Goal: Task Accomplishment & Management: Use online tool/utility

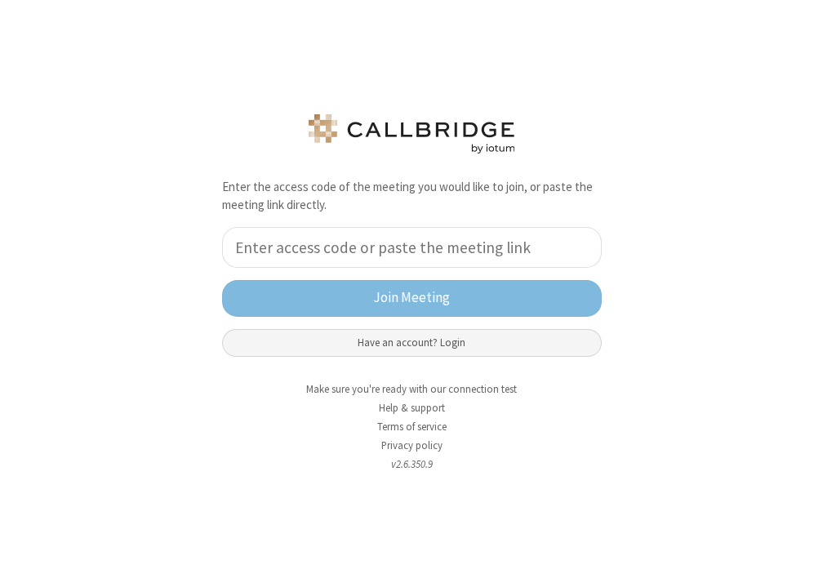
click at [379, 346] on button "Have an account? Login" at bounding box center [411, 343] width 379 height 28
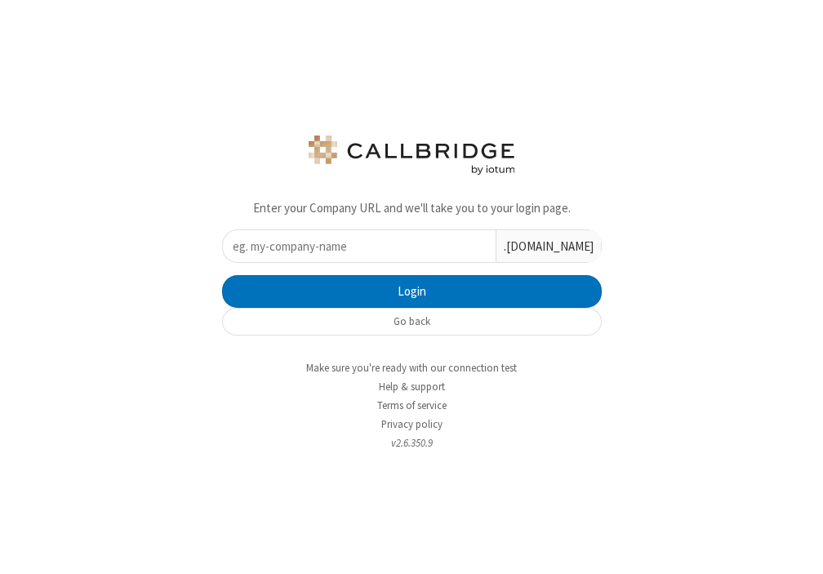
click at [359, 256] on input "text" at bounding box center [359, 246] width 273 height 32
type input "iotum"
click at [222, 275] on button "Login" at bounding box center [411, 291] width 379 height 33
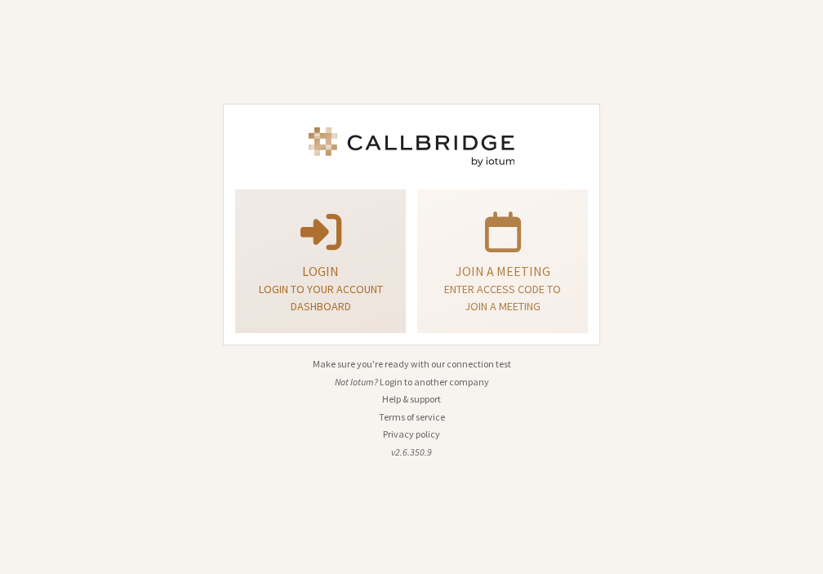
click at [359, 255] on div "Login Login to your account dashboard" at bounding box center [320, 261] width 153 height 131
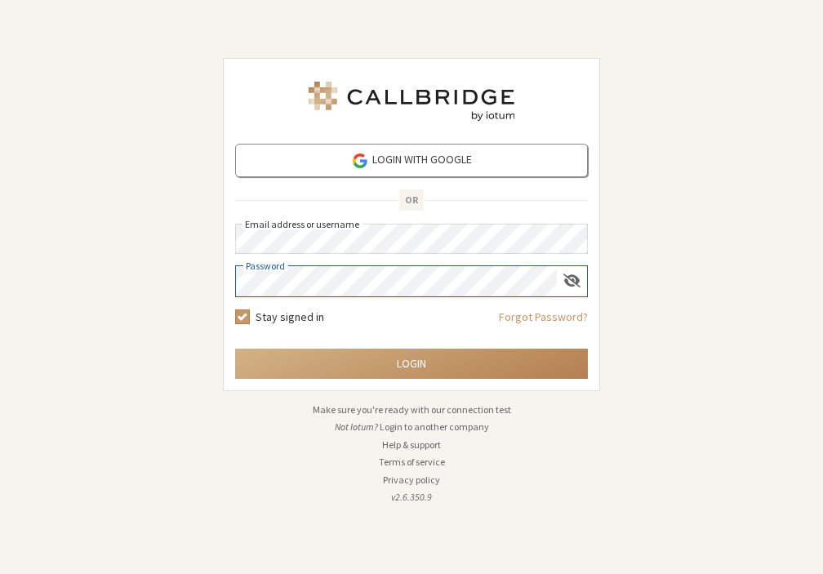
click at [235, 348] on button "Login" at bounding box center [411, 363] width 353 height 30
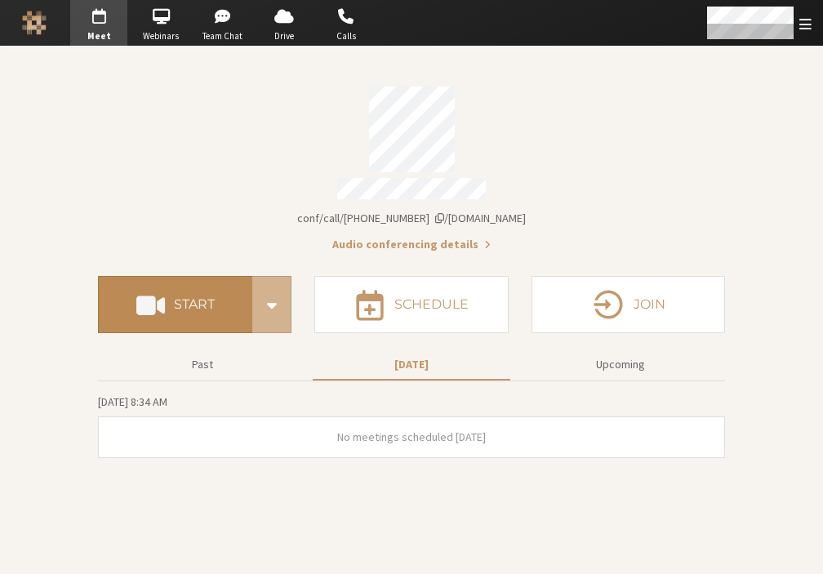
click at [196, 298] on h4 "Start" at bounding box center [194, 304] width 41 height 13
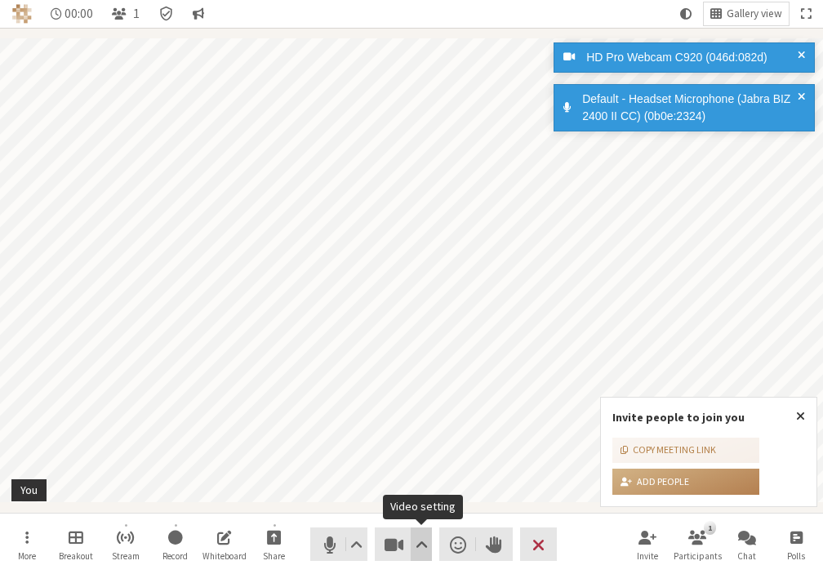
click at [426, 548] on span "Video setting" at bounding box center [421, 544] width 12 height 23
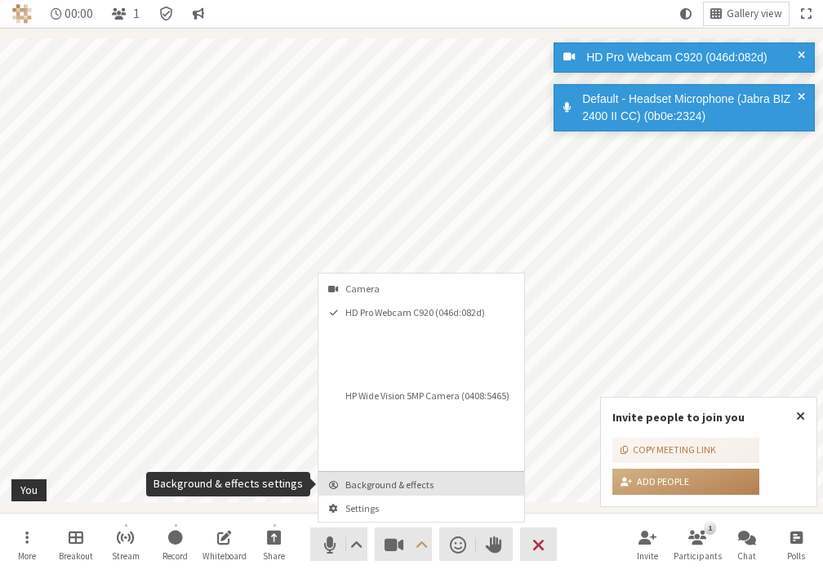
click at [394, 489] on span "Background & effects" at bounding box center [430, 484] width 171 height 11
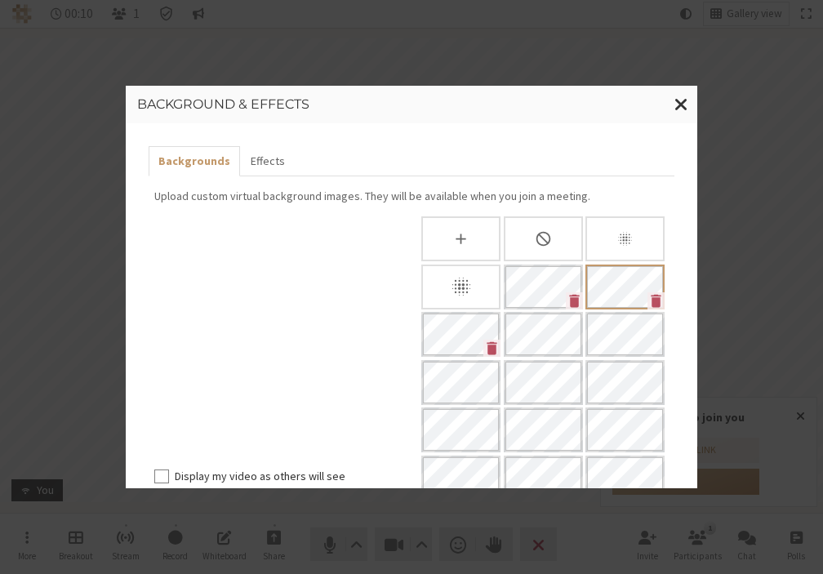
click at [623, 245] on icon "Slightly blur background" at bounding box center [624, 238] width 17 height 17
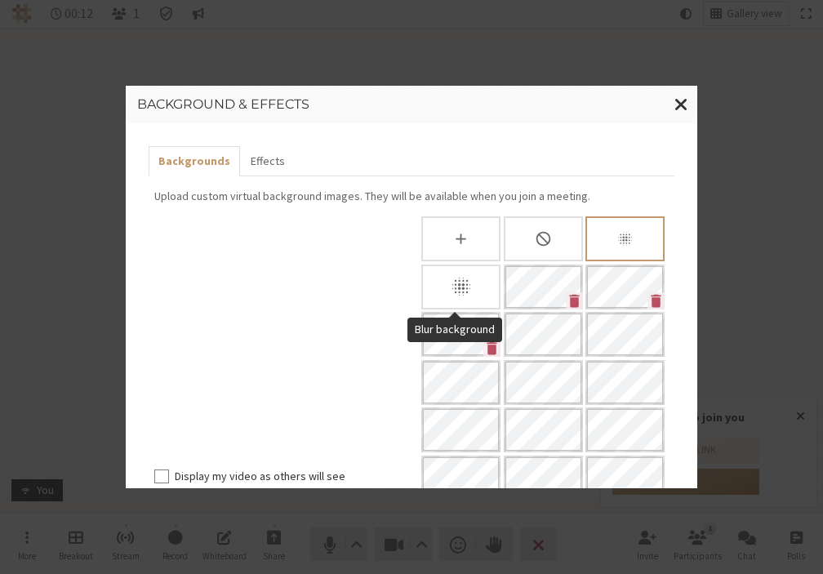
click at [453, 284] on icon "Blur background" at bounding box center [460, 286] width 18 height 18
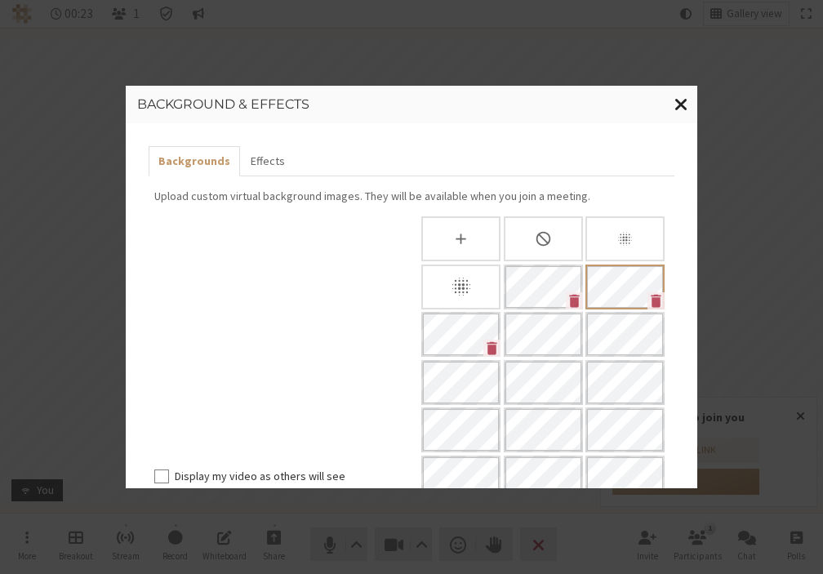
click at [678, 105] on span "Close modal" at bounding box center [681, 104] width 14 height 20
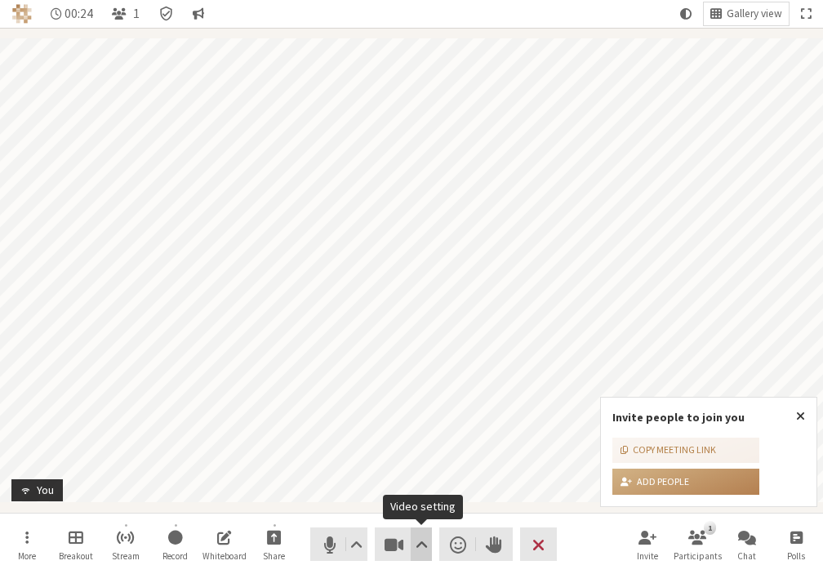
click at [426, 543] on span "Video setting" at bounding box center [421, 544] width 12 height 23
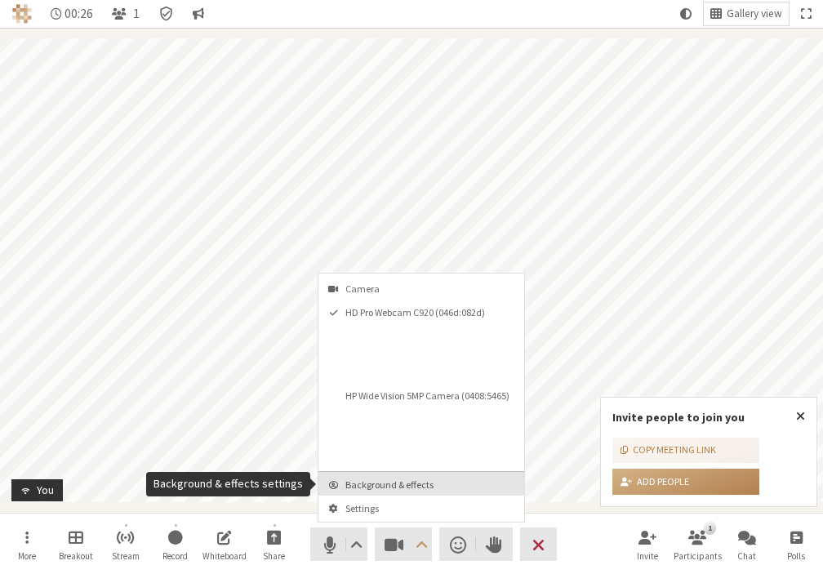
click at [376, 491] on button "Background & effects" at bounding box center [421, 484] width 206 height 24
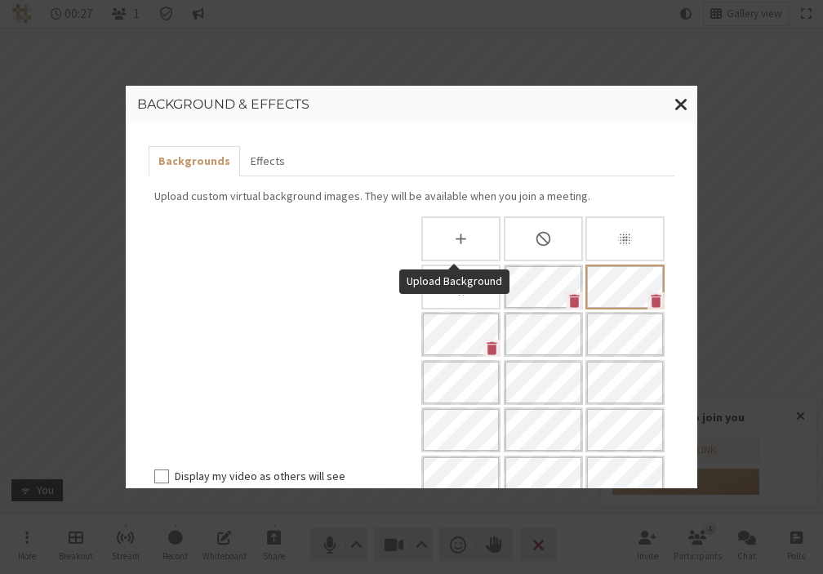
click at [462, 242] on icon "Upload Background" at bounding box center [460, 238] width 17 height 17
click at [524, 241] on div "None" at bounding box center [542, 238] width 79 height 45
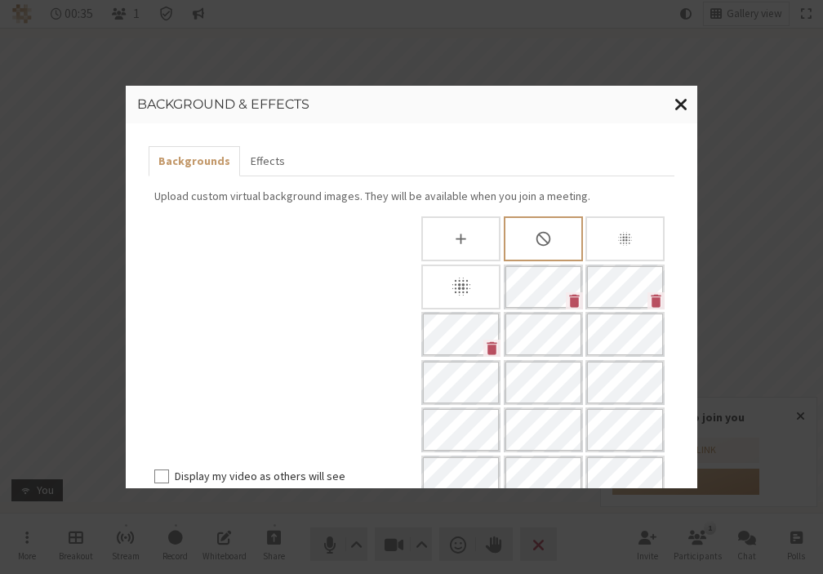
click at [681, 105] on span "Close modal" at bounding box center [681, 104] width 14 height 20
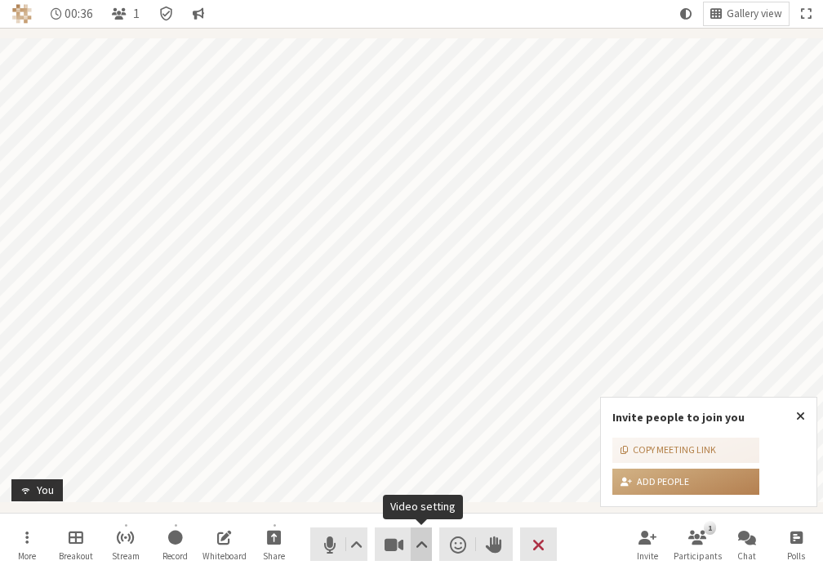
click at [415, 547] on span "Video setting" at bounding box center [421, 544] width 12 height 23
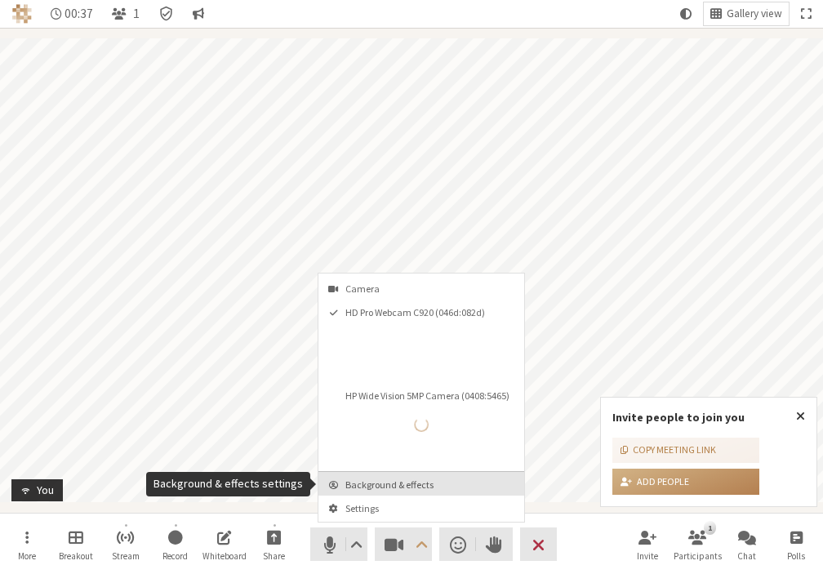
click at [397, 486] on span "Background & effects" at bounding box center [430, 484] width 171 height 11
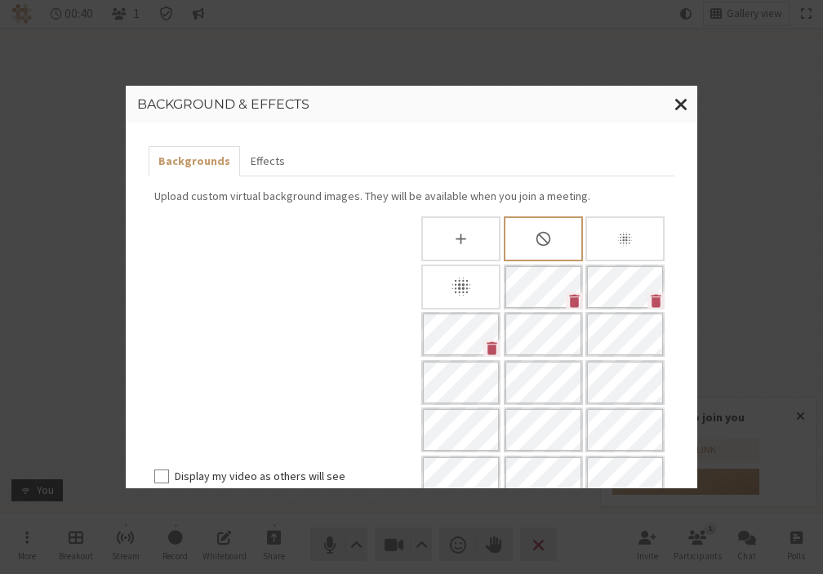
click at [620, 242] on icon "Slightly blur background" at bounding box center [624, 238] width 17 height 17
click at [473, 296] on div "Blur background" at bounding box center [460, 286] width 79 height 45
click at [688, 94] on button "Close modal" at bounding box center [681, 105] width 32 height 38
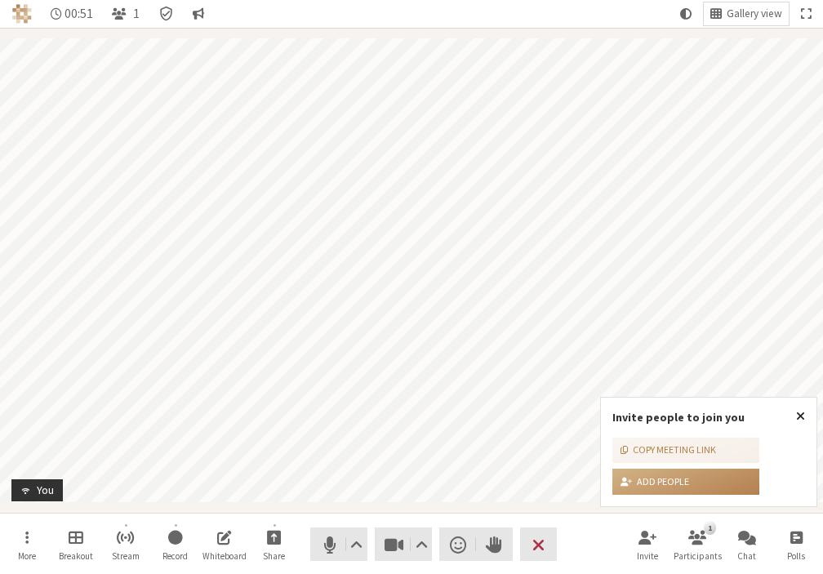
click at [803, 416] on span "Close popover" at bounding box center [800, 415] width 9 height 13
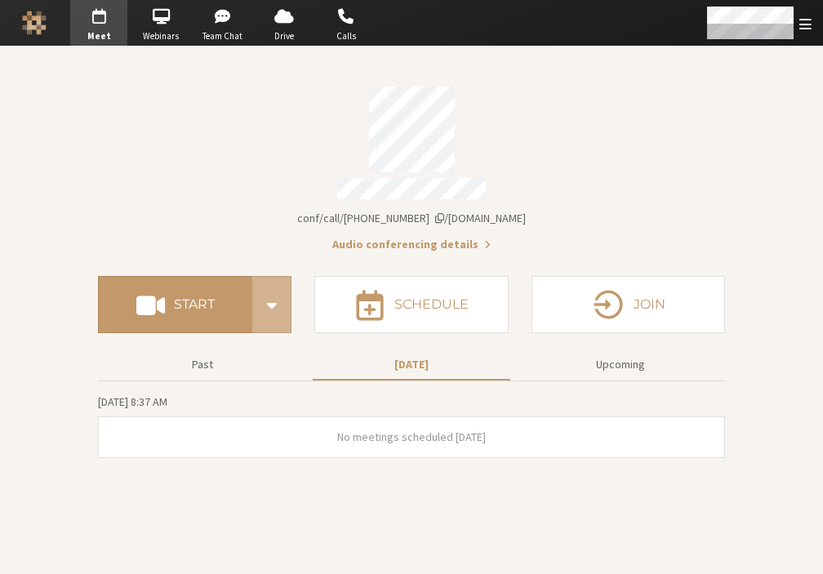
click at [817, 568] on section "Meeting link [DOMAIN_NAME]/conf/call/2659697 Audio conferencing details Start S…" at bounding box center [411, 310] width 823 height 527
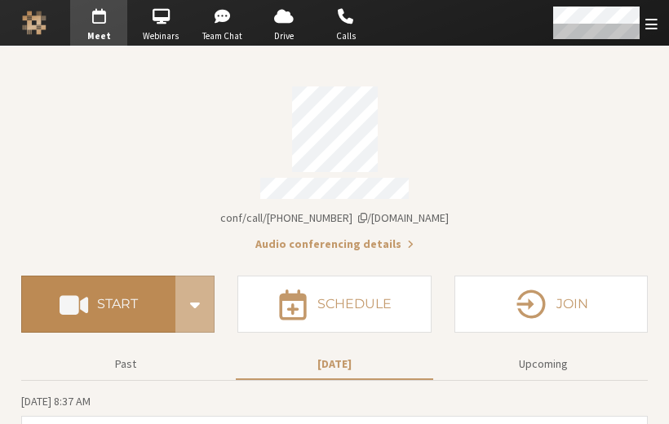
click at [124, 298] on h4 "Start" at bounding box center [117, 304] width 41 height 13
click at [96, 307] on button "Start" at bounding box center [98, 304] width 154 height 57
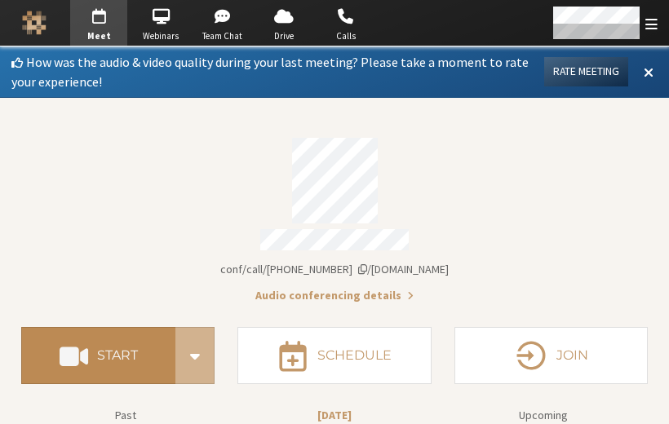
click at [78, 361] on span at bounding box center [74, 355] width 29 height 29
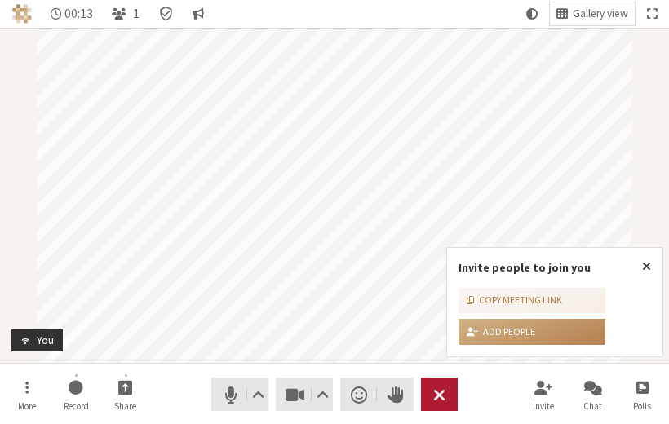
click at [437, 398] on span "End or leave meeting" at bounding box center [439, 395] width 12 height 23
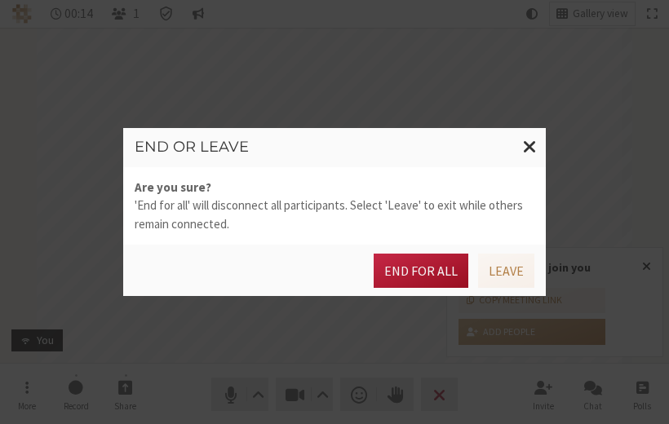
click at [400, 273] on button "End for all" at bounding box center [421, 271] width 95 height 34
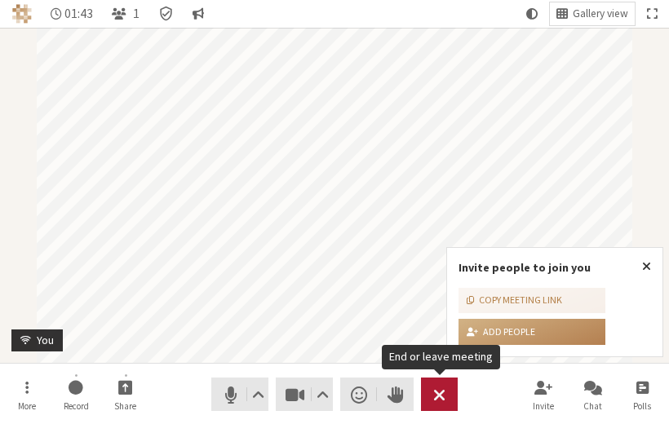
click at [441, 401] on span "End or leave meeting" at bounding box center [439, 395] width 12 height 23
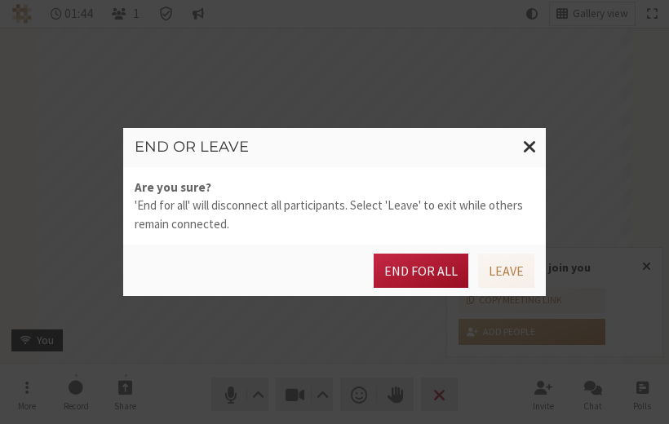
click at [414, 284] on button "End for all" at bounding box center [421, 271] width 95 height 34
